Goal: Transaction & Acquisition: Purchase product/service

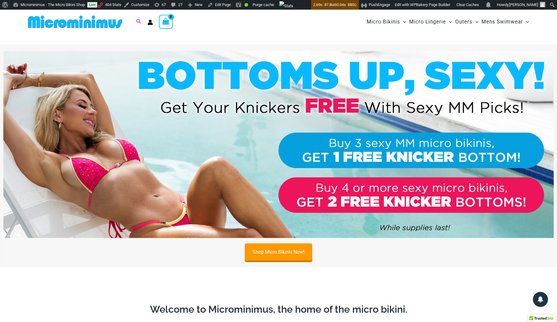
type input "**********"
click at [139, 22] on icon "Search icon link" at bounding box center [138, 21] width 5 height 5
type input "**********"
click button "Search" at bounding box center [0, 0] width 0 height 0
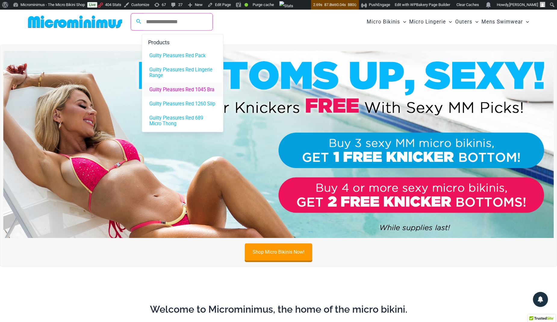
click at [206, 89] on span "Guilty Pleasures Red 1045 Bra" at bounding box center [181, 89] width 65 height 6
click at [199, 71] on span "Guilty Pleasures Red Lingerie Range" at bounding box center [182, 72] width 67 height 11
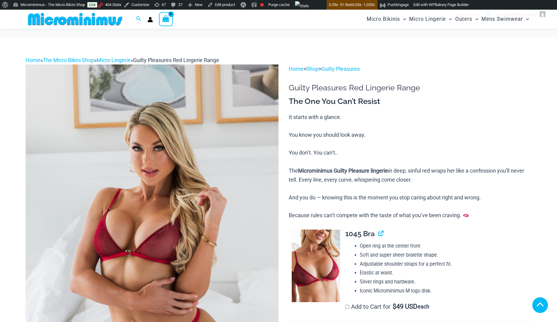
type input "**********"
click at [376, 303] on label "Add to Cart for $ 49 USD each" at bounding box center [388, 306] width 84 height 7
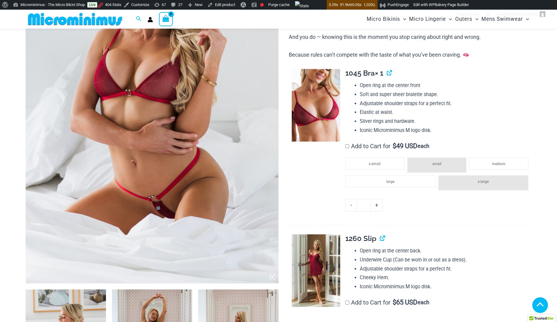
click at [379, 302] on label "Add to Cart for $ 65 USD each" at bounding box center [388, 302] width 84 height 7
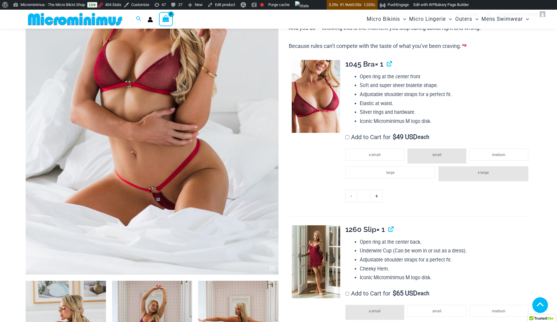
scroll to position [336, 0]
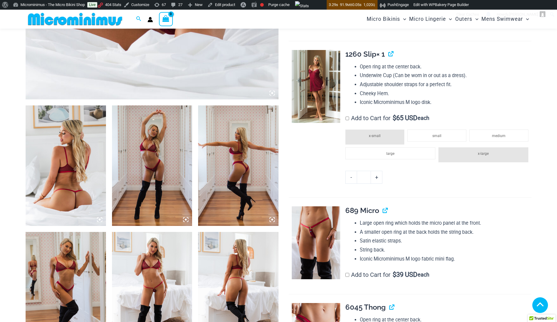
click at [410, 274] on span "$ 39 USD" at bounding box center [405, 275] width 25 height 6
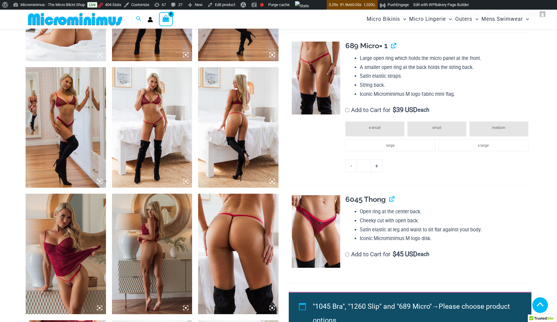
scroll to position [506, 0]
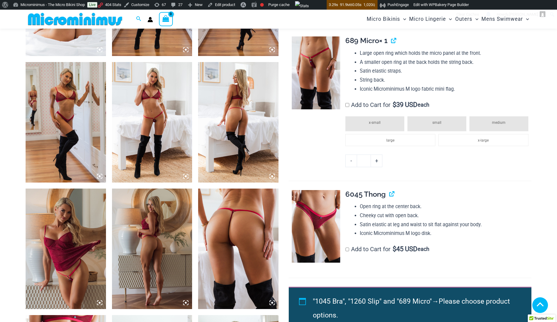
click at [418, 248] on span "$ 45 USD" at bounding box center [405, 249] width 25 height 6
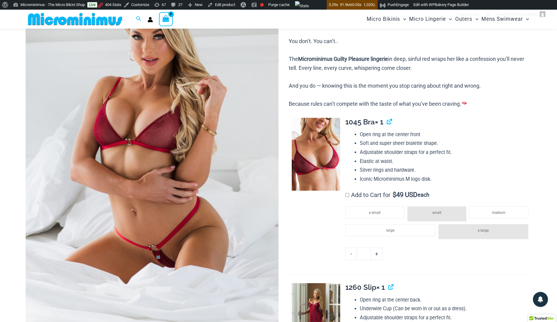
scroll to position [14, 0]
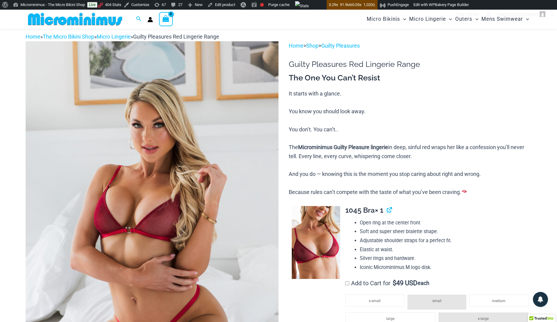
click at [109, 19] on img at bounding box center [75, 19] width 99 height 14
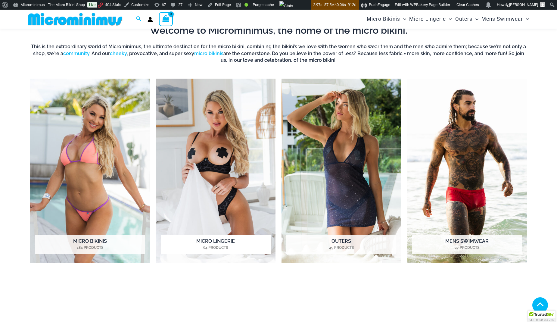
scroll to position [257, 0]
